Goal: Task Accomplishment & Management: Manage account settings

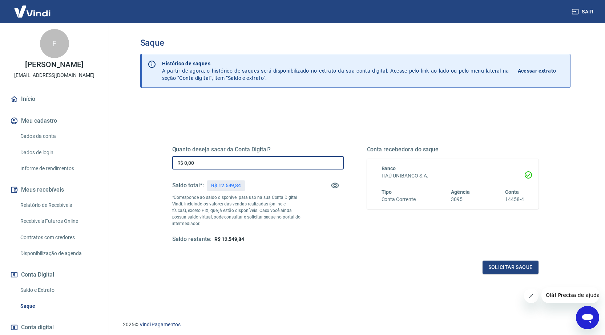
drag, startPoint x: 201, startPoint y: 163, endPoint x: 179, endPoint y: 163, distance: 21.4
click at [179, 163] on input "R$ 0,00" at bounding box center [257, 162] width 171 height 13
click at [219, 159] on input "R$ 0,00" at bounding box center [257, 162] width 171 height 13
drag, startPoint x: 216, startPoint y: 164, endPoint x: 156, endPoint y: 162, distance: 60.3
click at [157, 162] on div "Quanto deseja sacar da Conta Digital? R$ 0,00 ​ Saldo total*: R$ 12.549,84 *Cor…" at bounding box center [355, 198] width 401 height 169
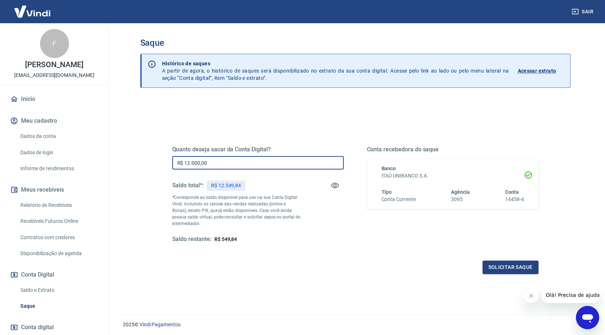
type input "R$ 12.000,00"
click at [149, 158] on div "Quanto deseja sacar da Conta Digital? R$ 12.000,00 ​ Saldo total*: R$ 12.549,84…" at bounding box center [355, 230] width 430 height 260
click at [521, 262] on button "Solicitar saque" at bounding box center [510, 267] width 56 height 13
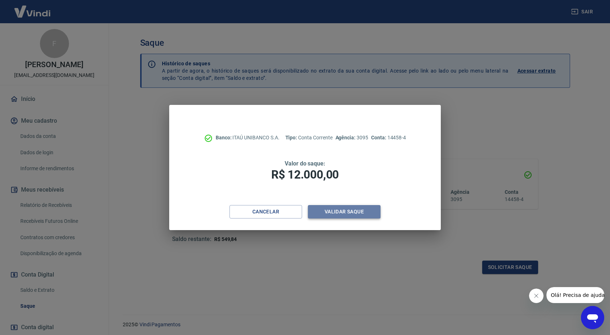
click at [355, 209] on button "Validar saque" at bounding box center [344, 211] width 73 height 13
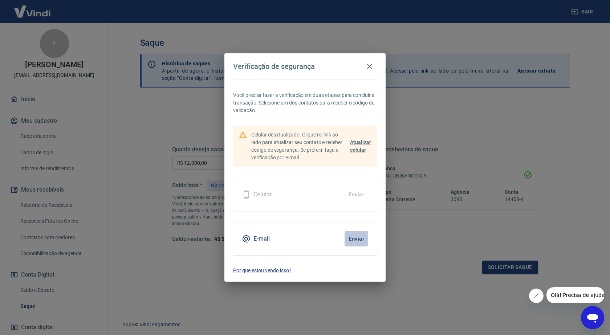
click at [364, 244] on button "Enviar" at bounding box center [357, 238] width 24 height 15
click at [355, 237] on button "Enviar" at bounding box center [357, 238] width 24 height 15
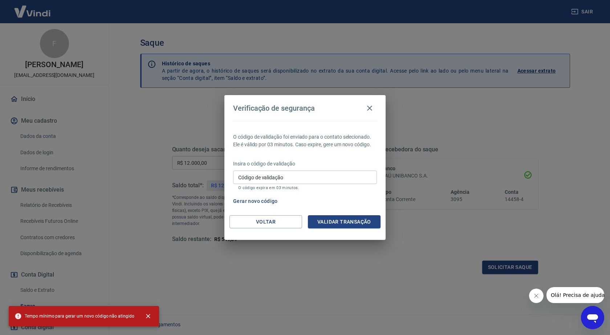
click at [320, 182] on input "Código de validação" at bounding box center [305, 177] width 144 height 13
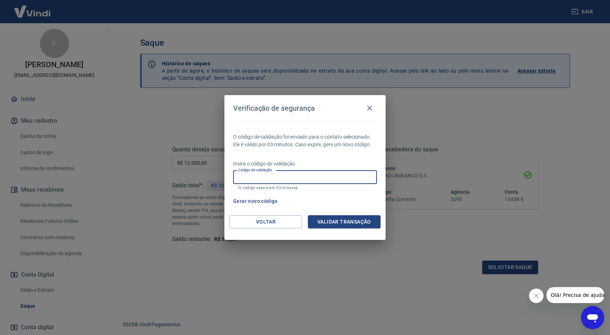
paste input "255058"
type input "255058"
click at [343, 220] on button "Validar transação" at bounding box center [344, 221] width 73 height 13
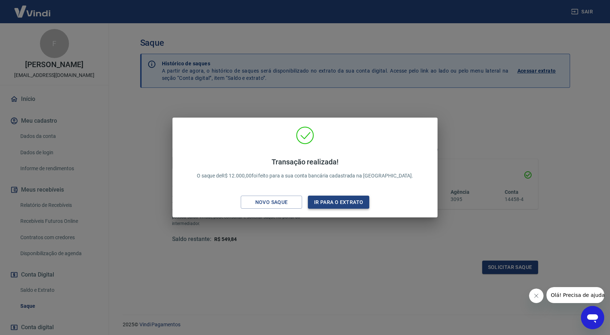
click at [337, 203] on button "Ir para o extrato" at bounding box center [338, 202] width 61 height 13
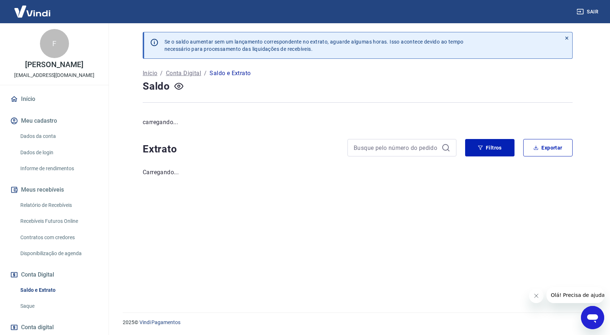
click at [41, 15] on img at bounding box center [32, 11] width 47 height 22
